Goal: Transaction & Acquisition: Purchase product/service

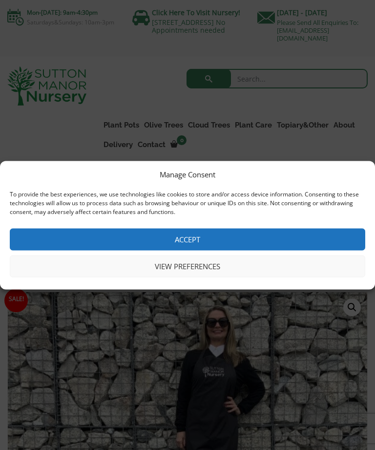
click at [228, 246] on button "Accept" at bounding box center [188, 239] width 356 height 22
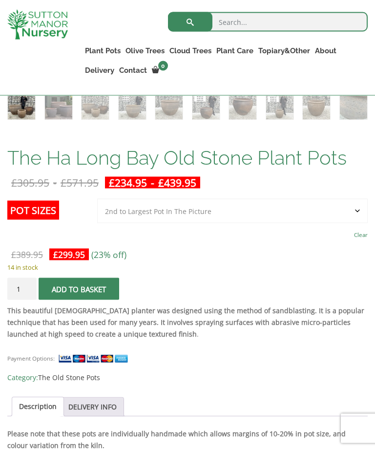
scroll to position [555, 0]
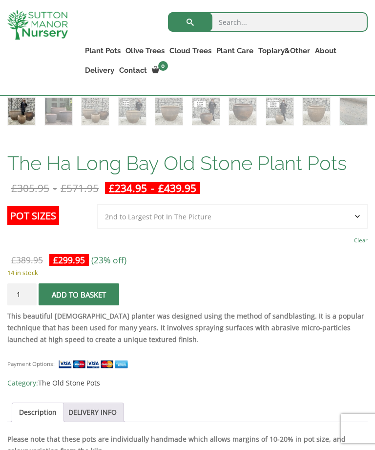
click at [355, 215] on select "Choose an option 3rd to Largest Pot In The Picture 2nd to Largest Pot In The Pi…" at bounding box center [232, 216] width 271 height 24
select select "Largest pot In The Picture"
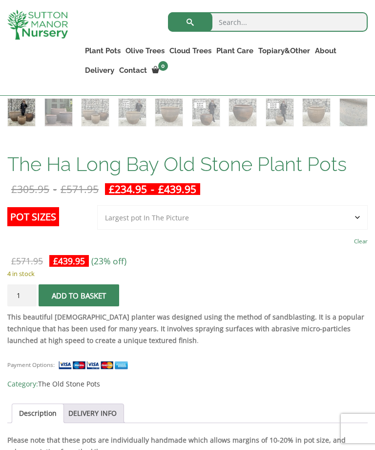
click at [98, 297] on button "Add to basket" at bounding box center [79, 295] width 81 height 22
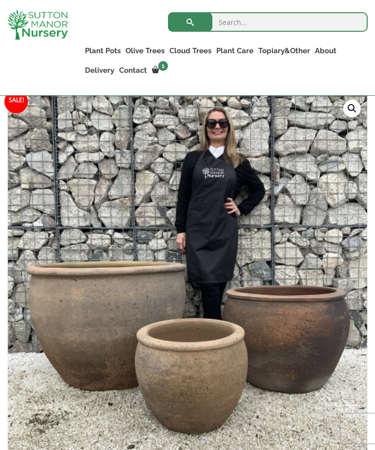
scroll to position [223, 0]
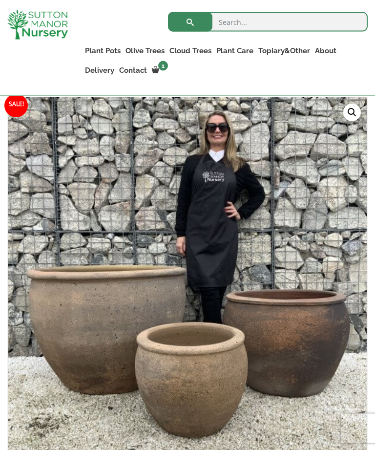
click at [255, 360] on img at bounding box center [252, 342] width 489 height 489
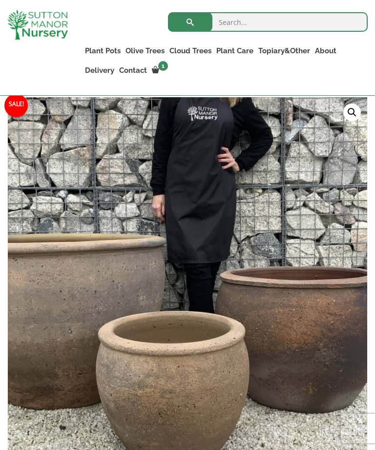
click at [243, 353] on img at bounding box center [167, 249] width 489 height 489
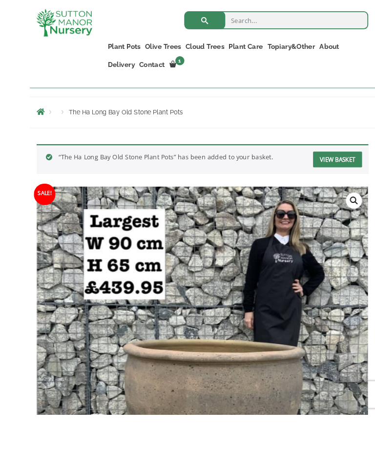
scroll to position [169, 0]
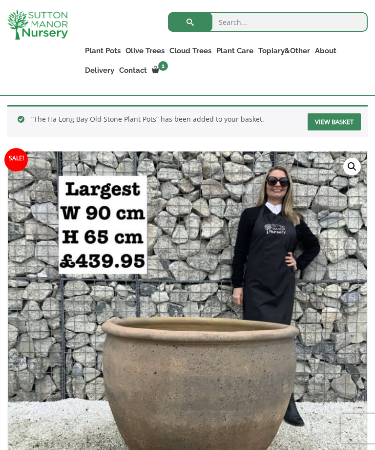
click at [332, 122] on link "View basket" at bounding box center [334, 121] width 53 height 17
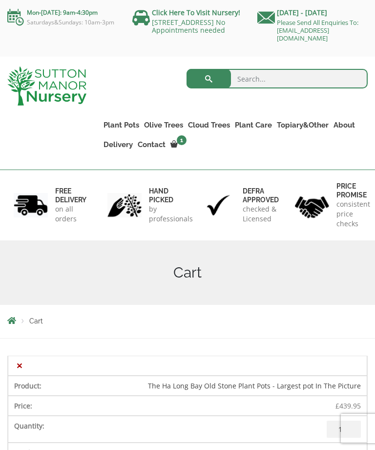
click at [157, 147] on link "Contact" at bounding box center [151, 145] width 33 height 14
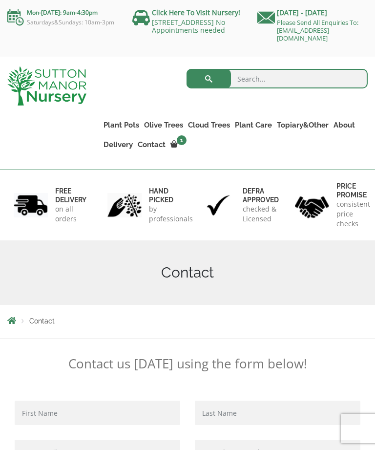
click at [319, 30] on link "Please Send All Enquiries To: [EMAIL_ADDRESS][DOMAIN_NAME]" at bounding box center [318, 30] width 82 height 24
